Goal: Transaction & Acquisition: Purchase product/service

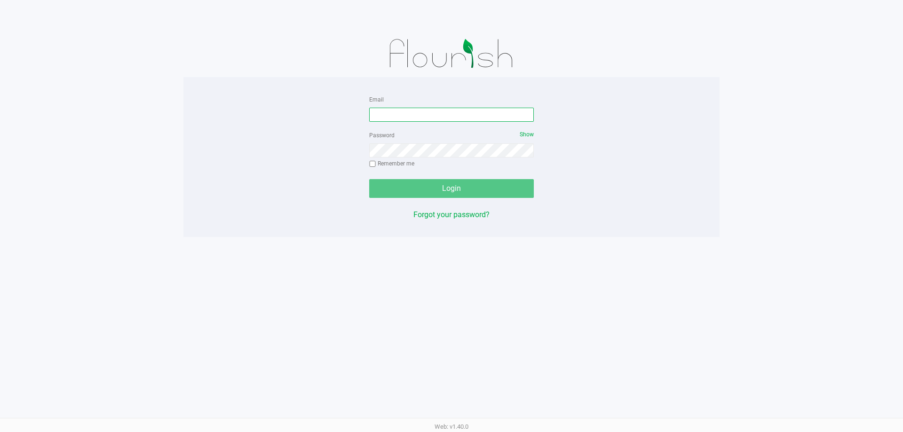
click at [431, 110] on input "Email" at bounding box center [451, 115] width 165 height 14
type input "[EMAIL_ADDRESS][DOMAIN_NAME]"
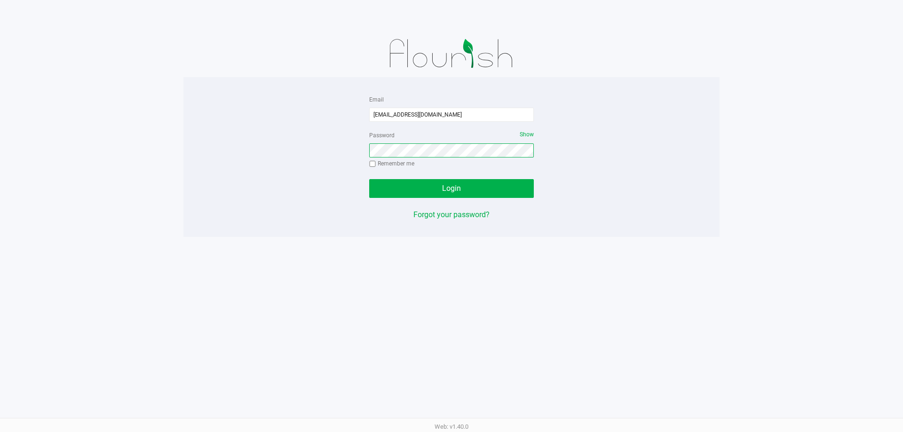
click at [369, 179] on button "Login" at bounding box center [451, 188] width 165 height 19
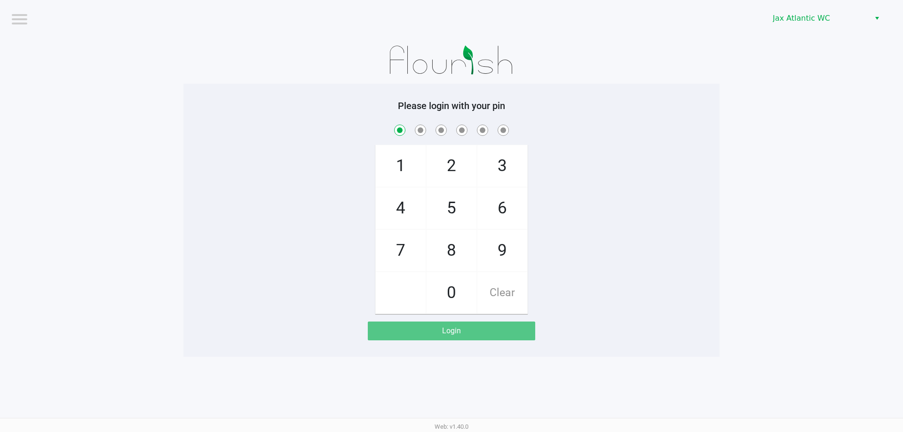
checkbox input "true"
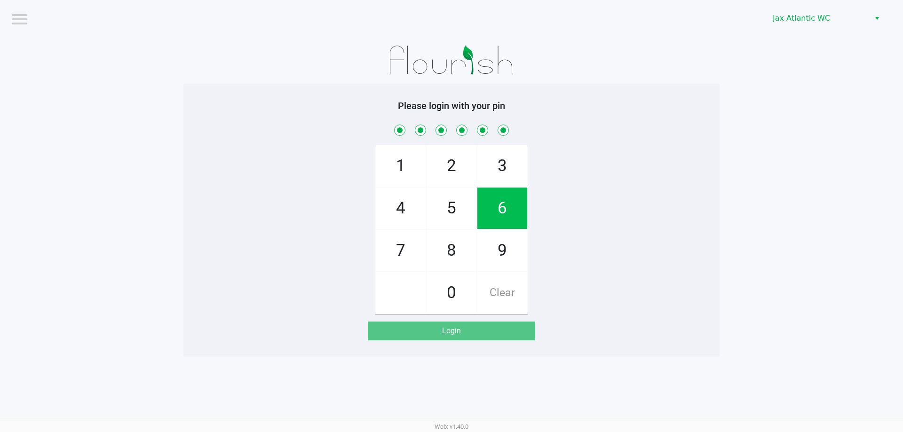
checkbox input "true"
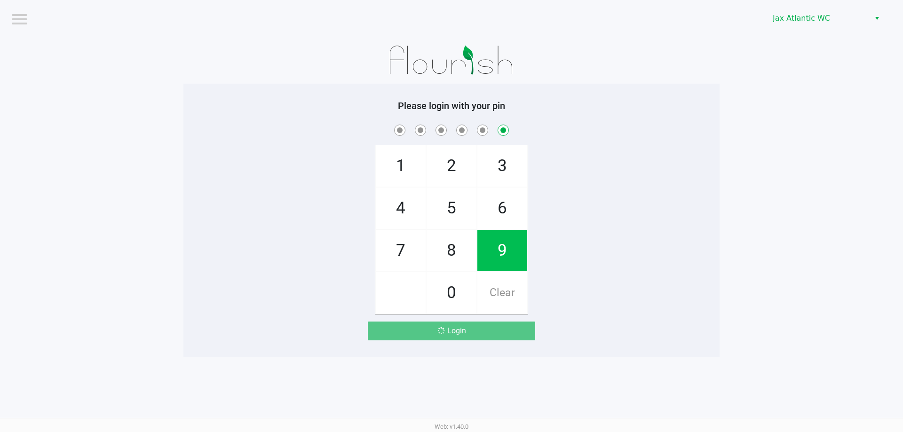
checkbox input "false"
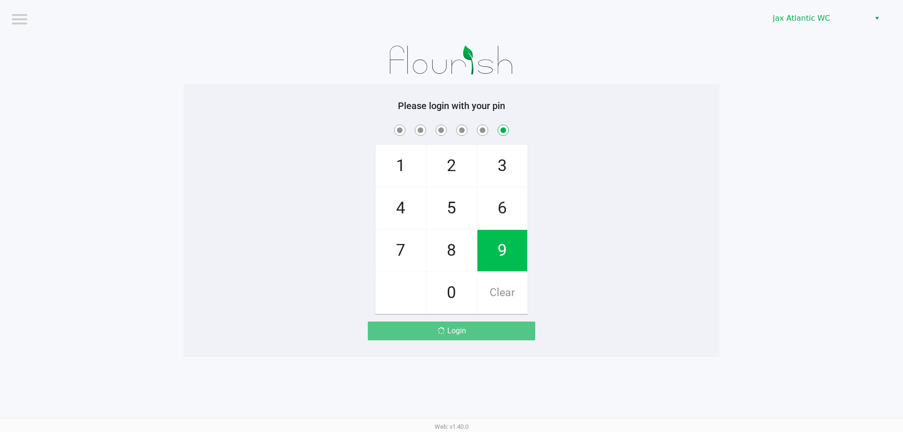
checkbox input "false"
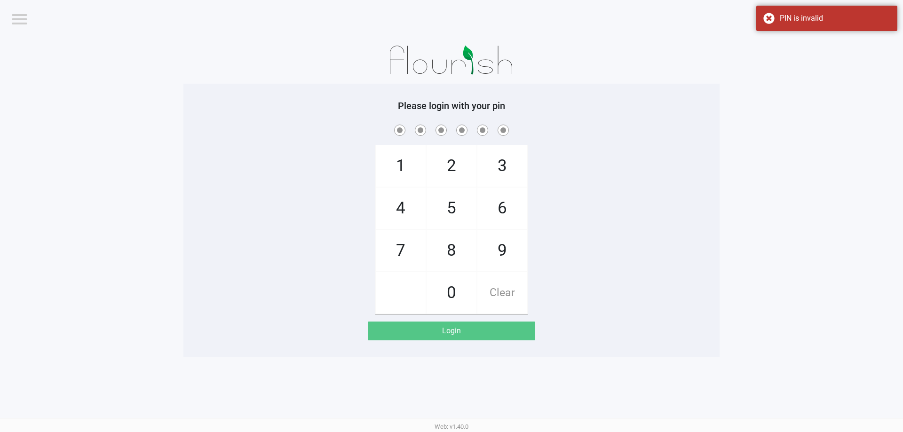
checkbox input "true"
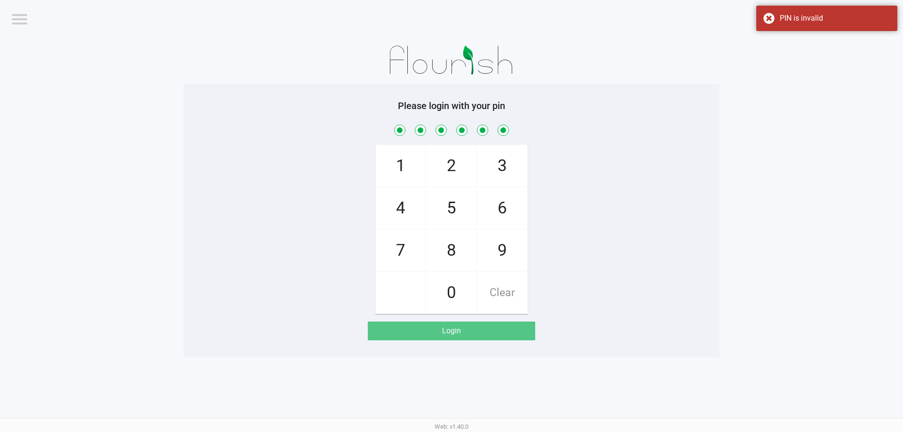
checkbox input "true"
checkbox input "false"
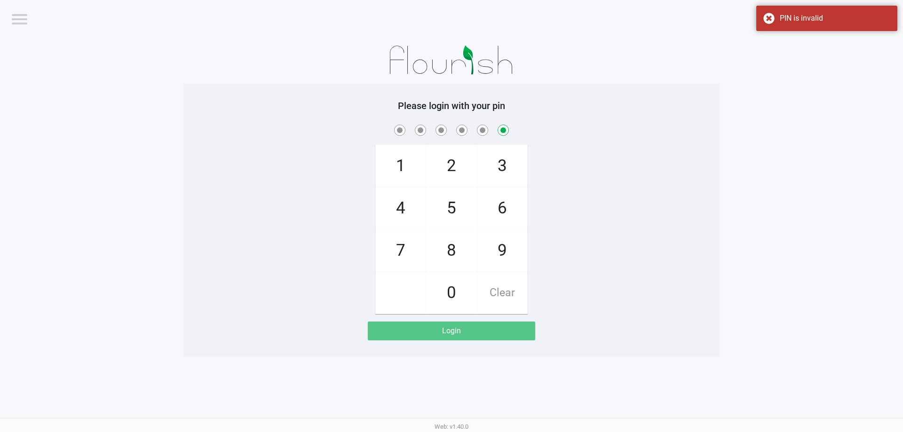
checkbox input "false"
checkbox input "true"
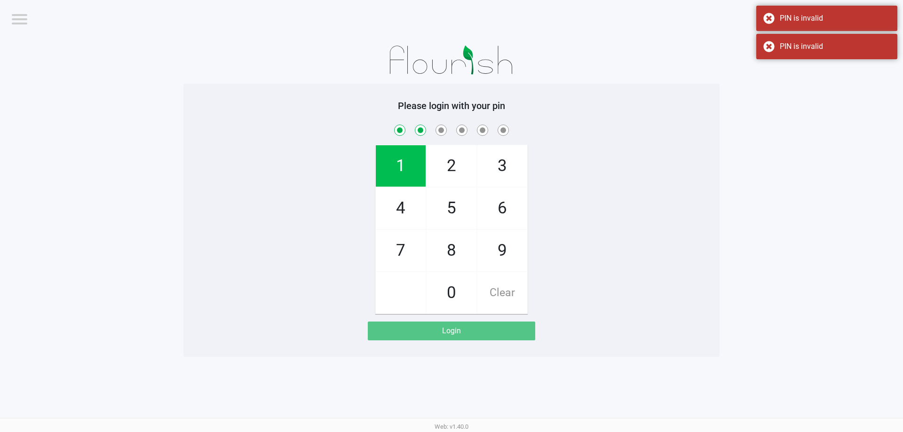
checkbox input "true"
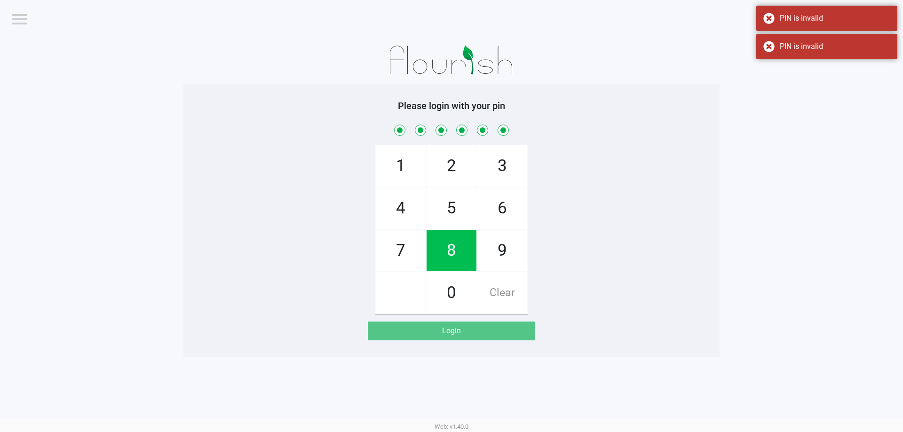
checkbox input "true"
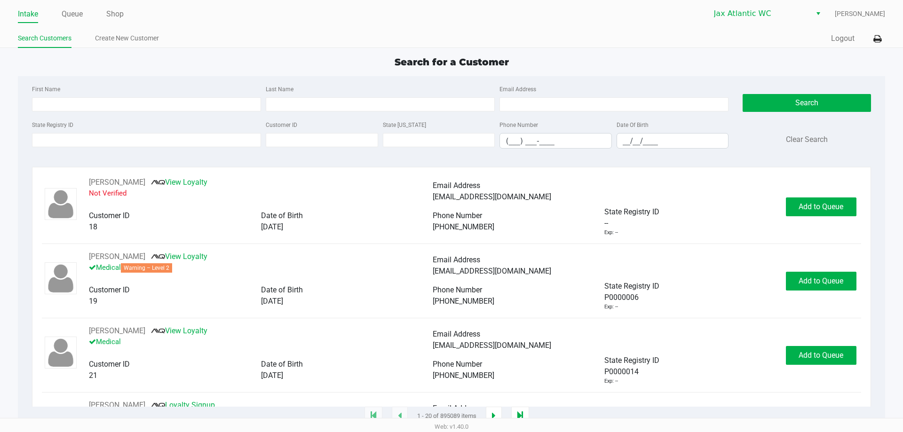
drag, startPoint x: 814, startPoint y: 68, endPoint x: 808, endPoint y: 66, distance: 6.0
click at [814, 68] on div "Search for a Customer" at bounding box center [451, 62] width 881 height 14
click at [80, 12] on link "Queue" at bounding box center [72, 14] width 21 height 13
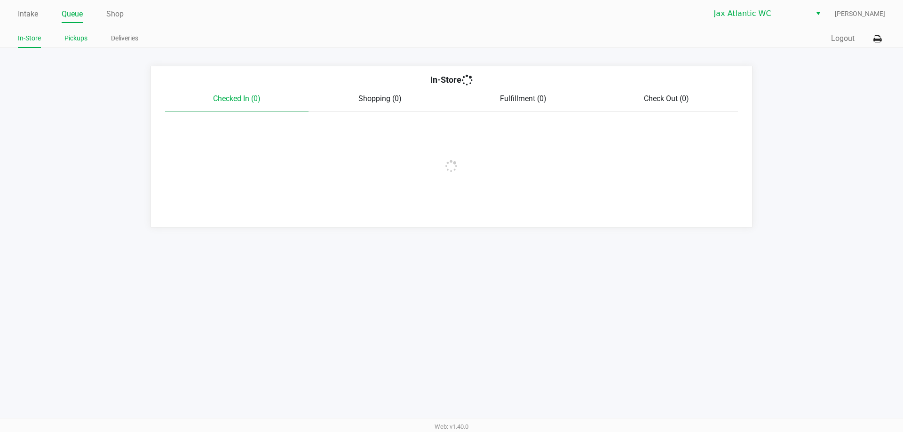
click at [82, 39] on link "Pickups" at bounding box center [75, 38] width 23 height 12
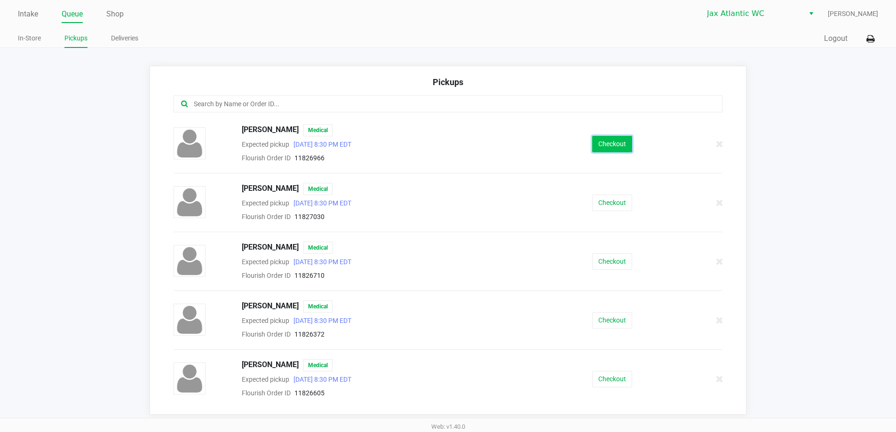
click at [603, 145] on button "Checkout" at bounding box center [612, 144] width 40 height 16
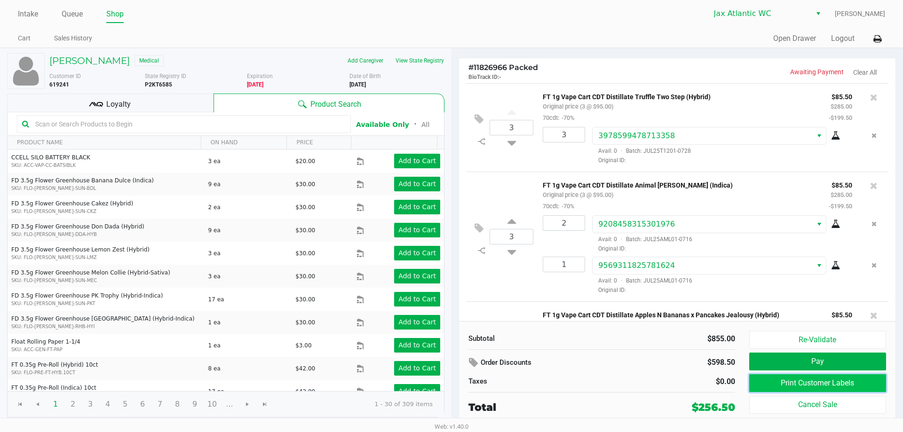
click at [837, 375] on button "Print Customer Labels" at bounding box center [817, 383] width 137 height 18
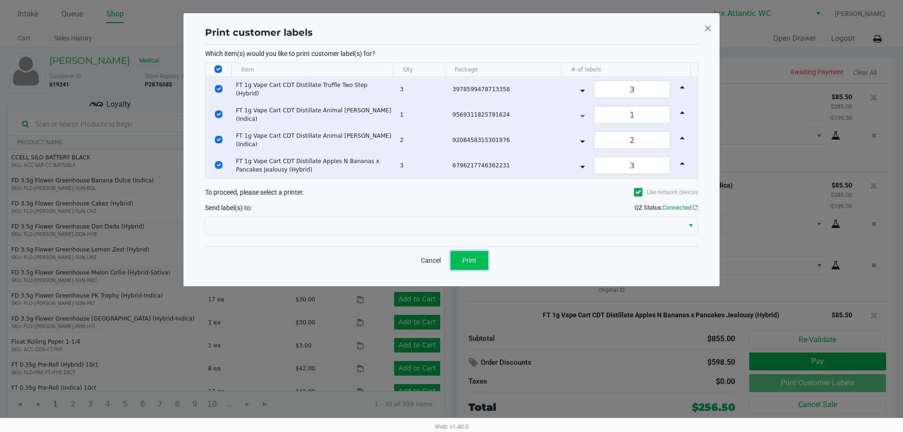
click at [482, 256] on button "Print" at bounding box center [470, 260] width 38 height 19
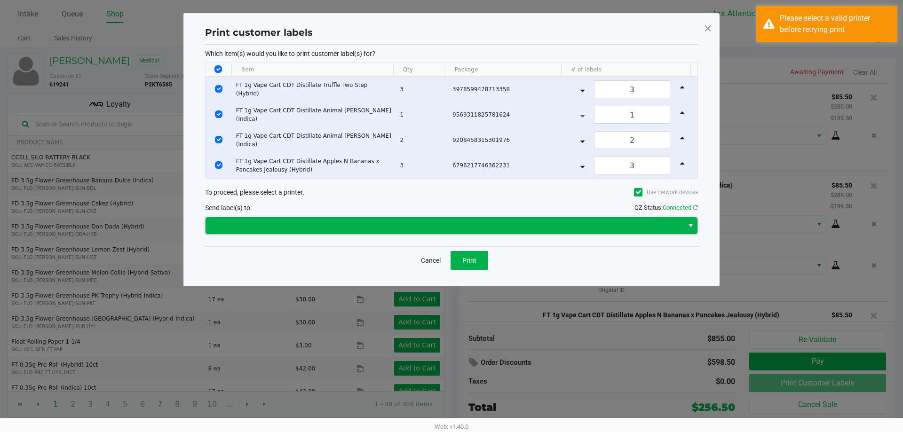
click at [342, 226] on span at bounding box center [444, 225] width 467 height 11
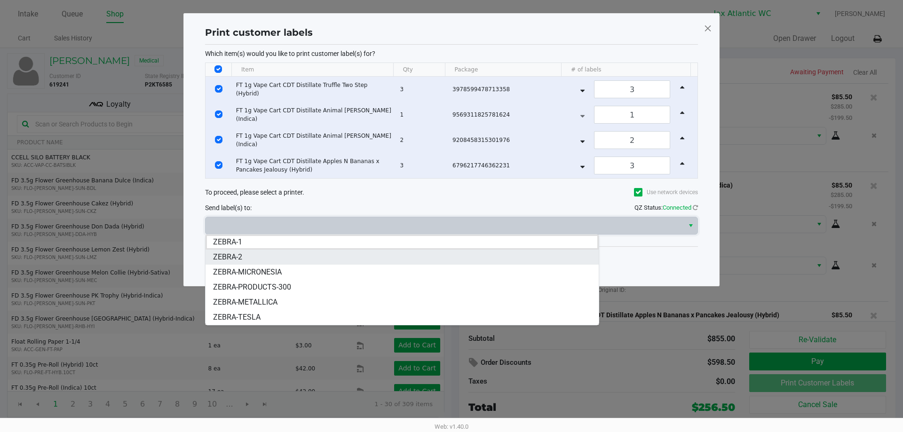
click at [234, 255] on span "ZEBRA-2" at bounding box center [227, 257] width 29 height 11
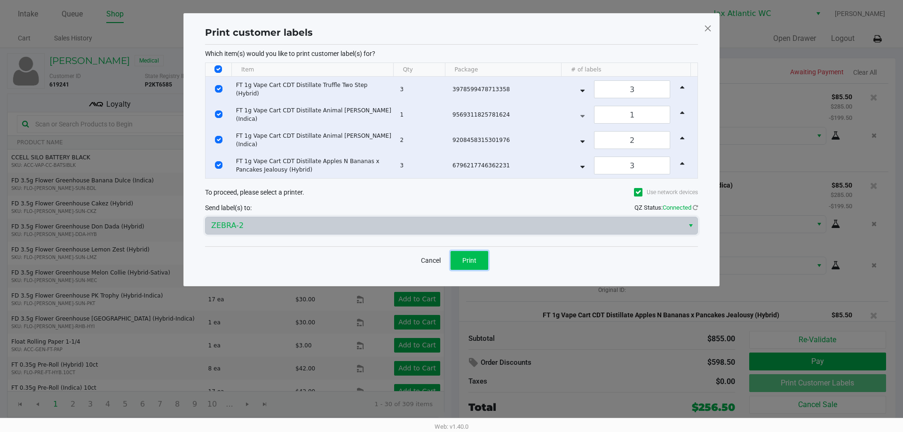
click at [475, 262] on span "Print" at bounding box center [469, 261] width 14 height 8
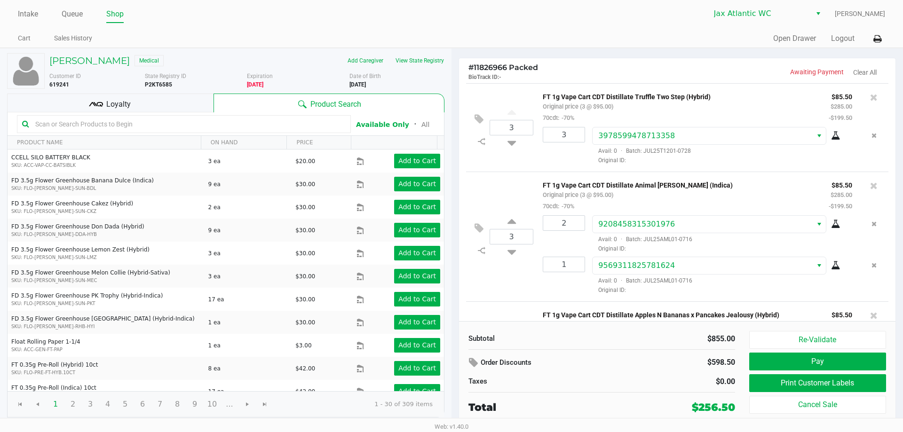
drag, startPoint x: 176, startPoint y: 110, endPoint x: 187, endPoint y: 107, distance: 11.3
click at [182, 107] on div "Loyalty" at bounding box center [110, 103] width 207 height 19
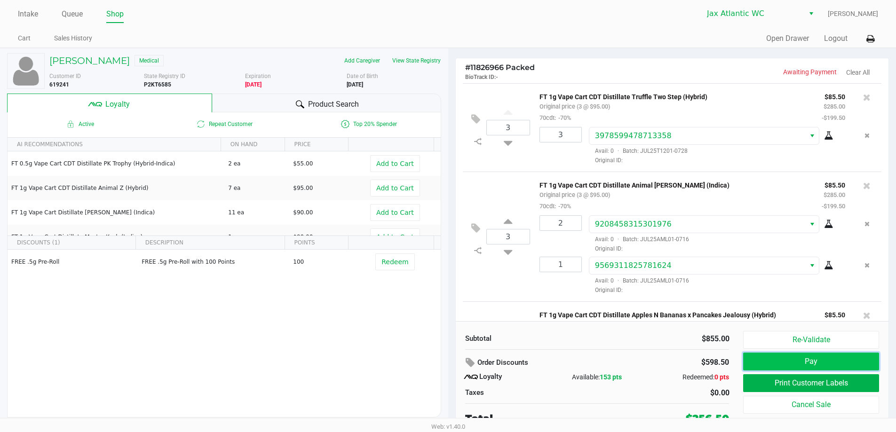
click at [809, 360] on button "Pay" at bounding box center [810, 362] width 135 height 18
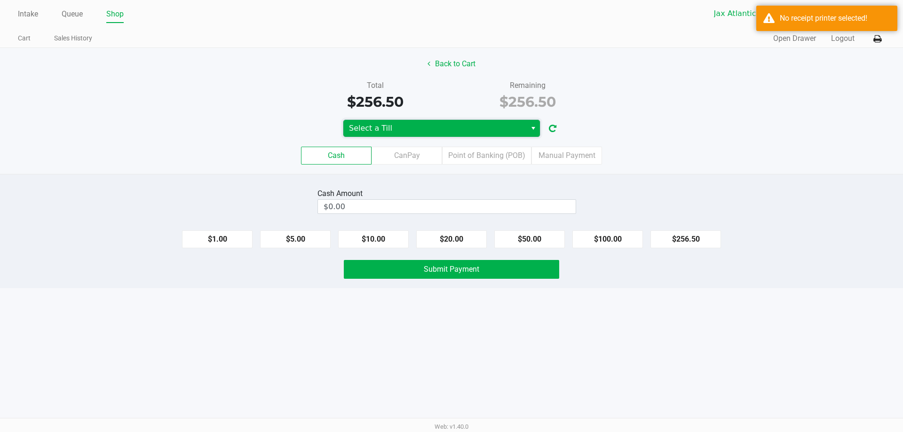
click at [522, 134] on span "Select a Till" at bounding box center [434, 128] width 183 height 17
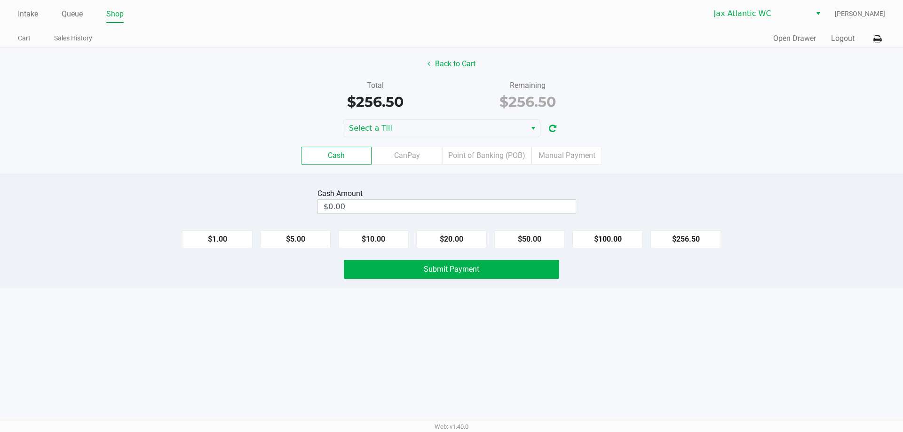
click at [679, 209] on div "Cash Amount $0.00" at bounding box center [451, 201] width 917 height 30
click at [453, 127] on span "Select a Till" at bounding box center [435, 128] width 172 height 11
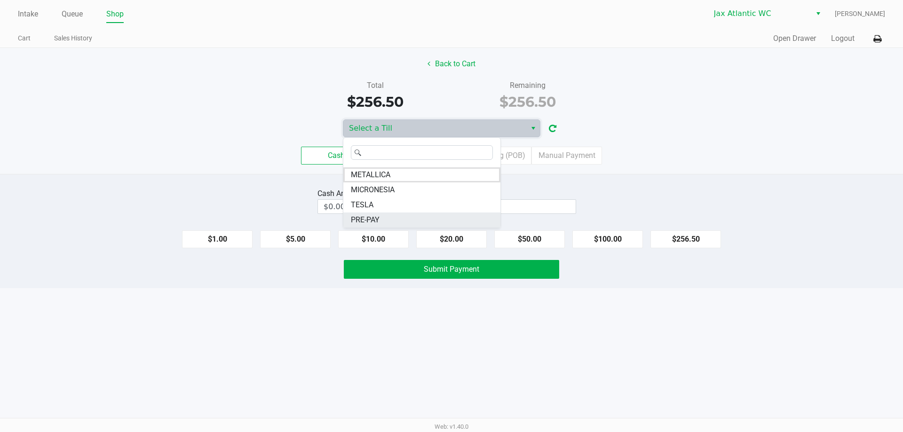
click at [382, 215] on li "PRE-PAY" at bounding box center [421, 220] width 157 height 15
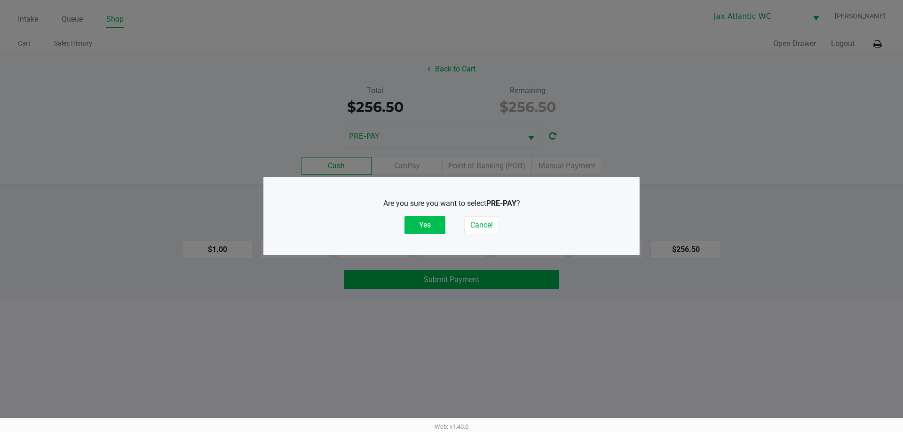
drag, startPoint x: 437, startPoint y: 224, endPoint x: 400, endPoint y: 180, distance: 57.5
click at [436, 224] on button "Yes" at bounding box center [425, 225] width 41 height 18
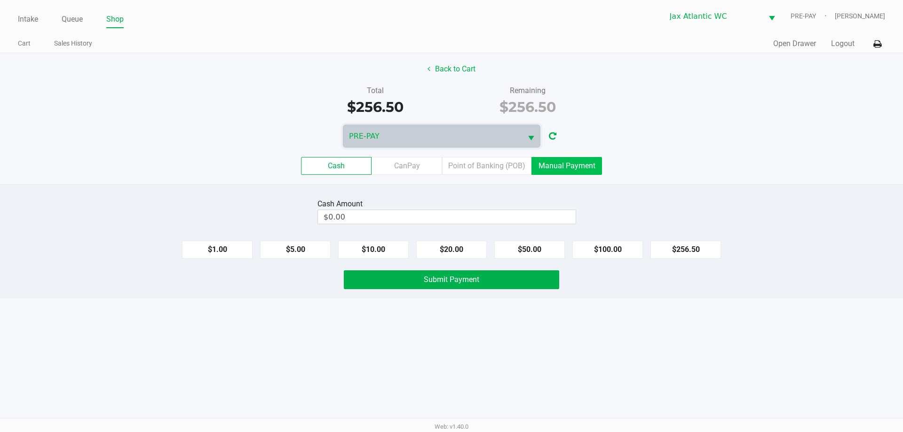
click at [556, 163] on label "Manual Payment" at bounding box center [567, 166] width 71 height 18
click at [0, 0] on 8 "Manual Payment" at bounding box center [0, 0] width 0 height 0
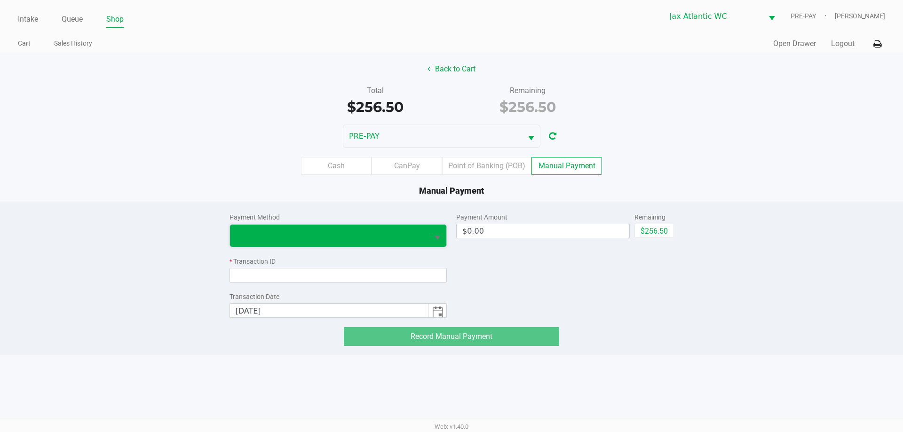
click at [345, 225] on span at bounding box center [329, 236] width 199 height 22
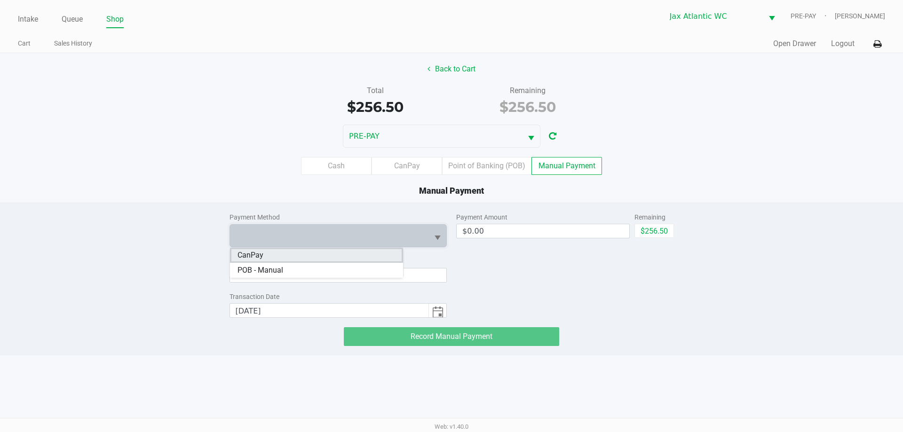
click at [301, 253] on li "CanPay" at bounding box center [316, 255] width 173 height 15
click at [660, 230] on button "$256.50" at bounding box center [655, 231] width 40 height 14
type input "$256.50"
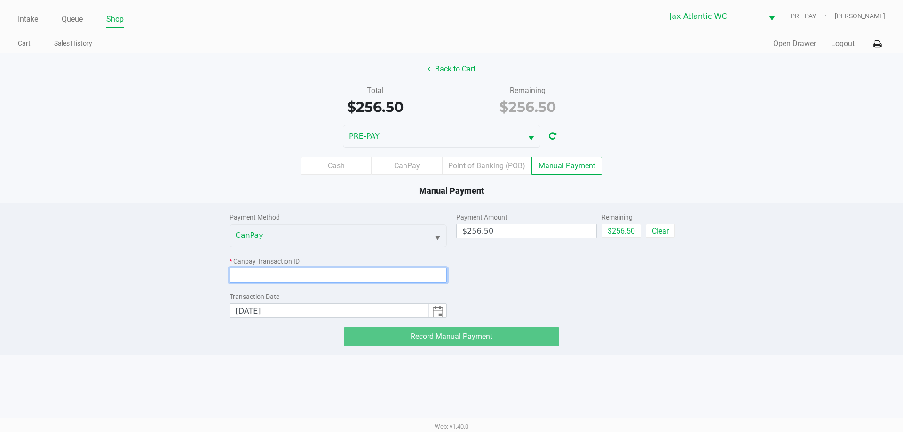
paste input "QEDA1AJI1E9E"
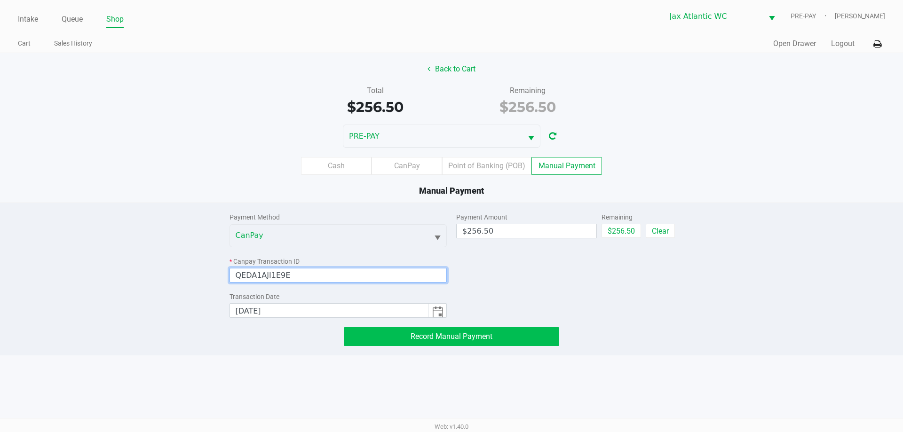
type input "QEDA1AJI1E9E"
click at [490, 337] on span "Record Manual Payment" at bounding box center [452, 336] width 82 height 9
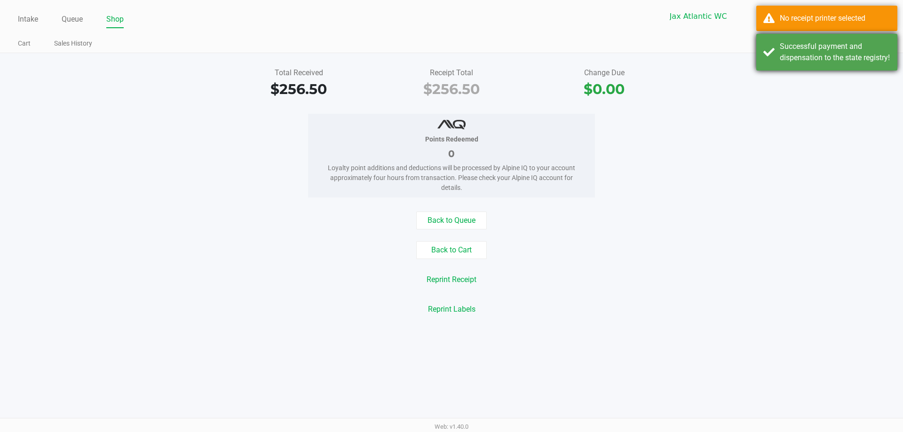
drag, startPoint x: 817, startPoint y: 49, endPoint x: 825, endPoint y: 46, distance: 8.8
click at [818, 52] on div "Successful payment and dispensation to the state registry!" at bounding box center [835, 52] width 111 height 23
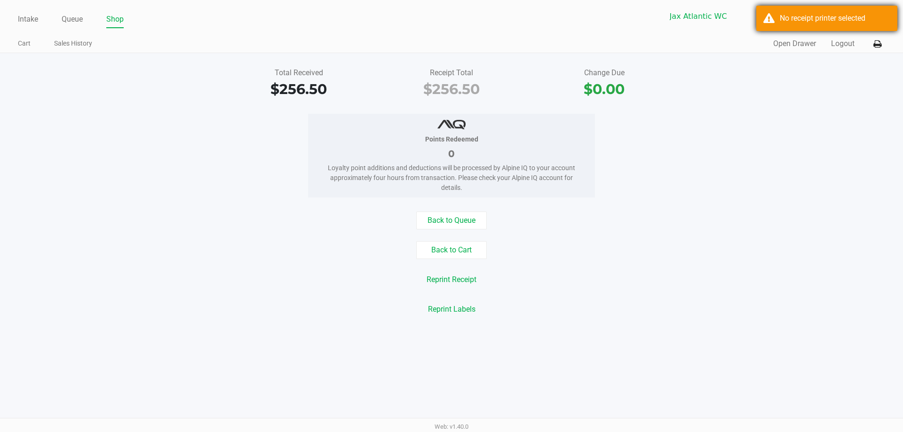
click at [841, 23] on div "No receipt printer selected" at bounding box center [835, 18] width 111 height 11
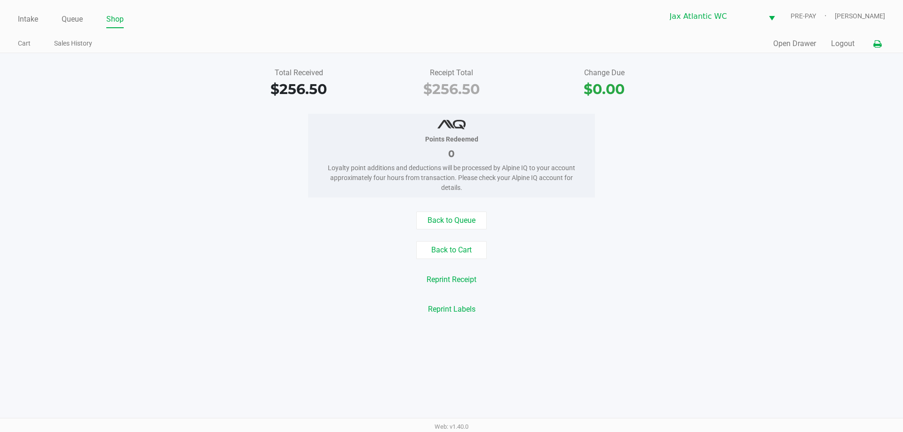
click at [876, 43] on icon at bounding box center [878, 44] width 8 height 7
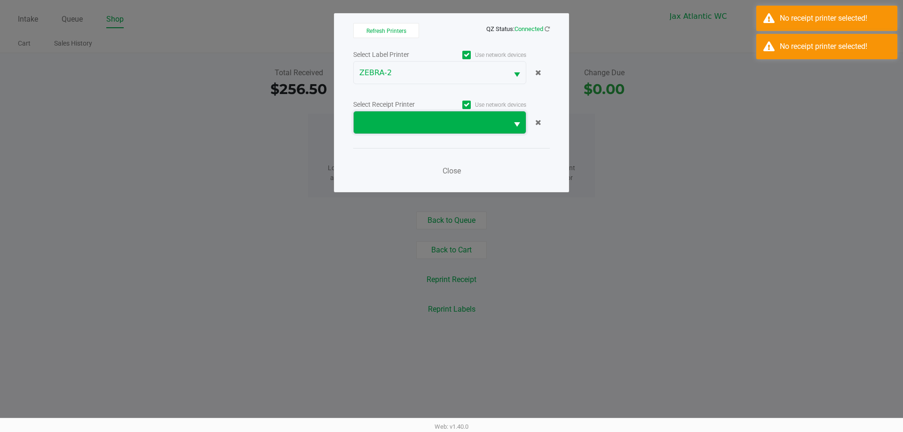
click at [417, 125] on span at bounding box center [430, 122] width 143 height 11
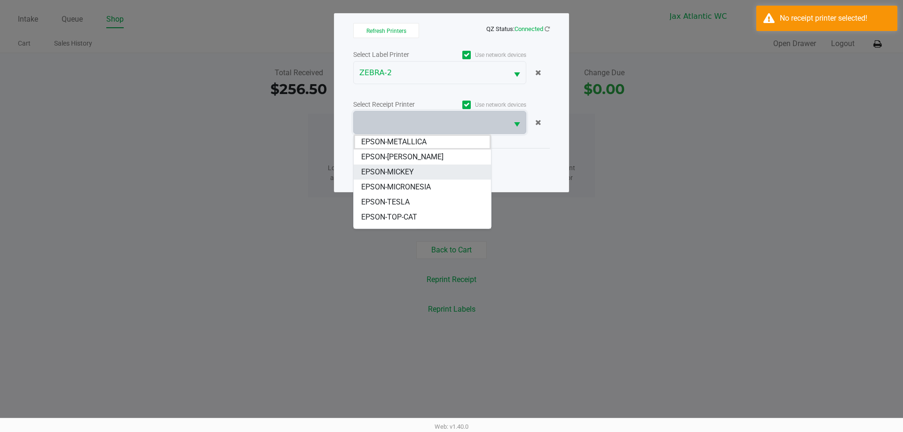
click at [421, 167] on li "EPSON-MICKEY" at bounding box center [422, 172] width 137 height 15
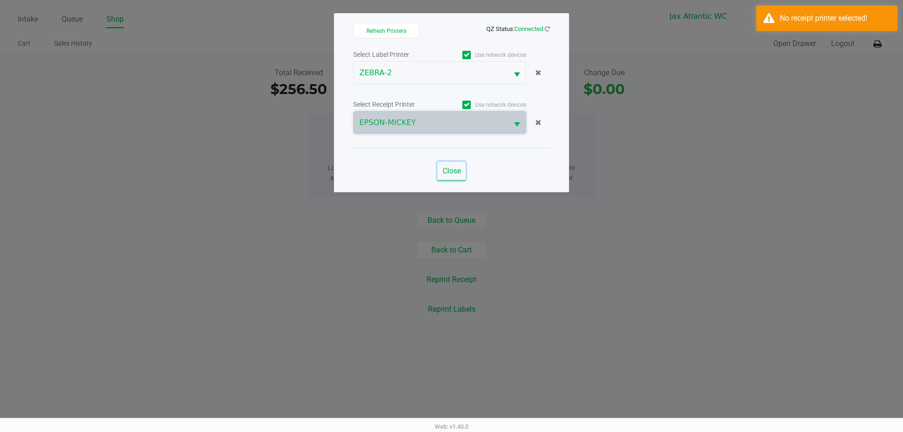
click at [446, 170] on span "Close" at bounding box center [452, 171] width 18 height 9
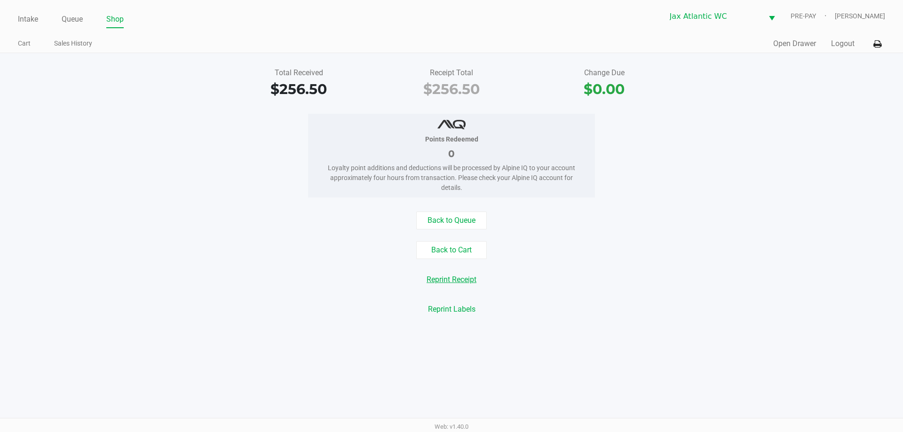
click at [463, 278] on button "Reprint Receipt" at bounding box center [452, 280] width 62 height 18
